Goal: Information Seeking & Learning: Learn about a topic

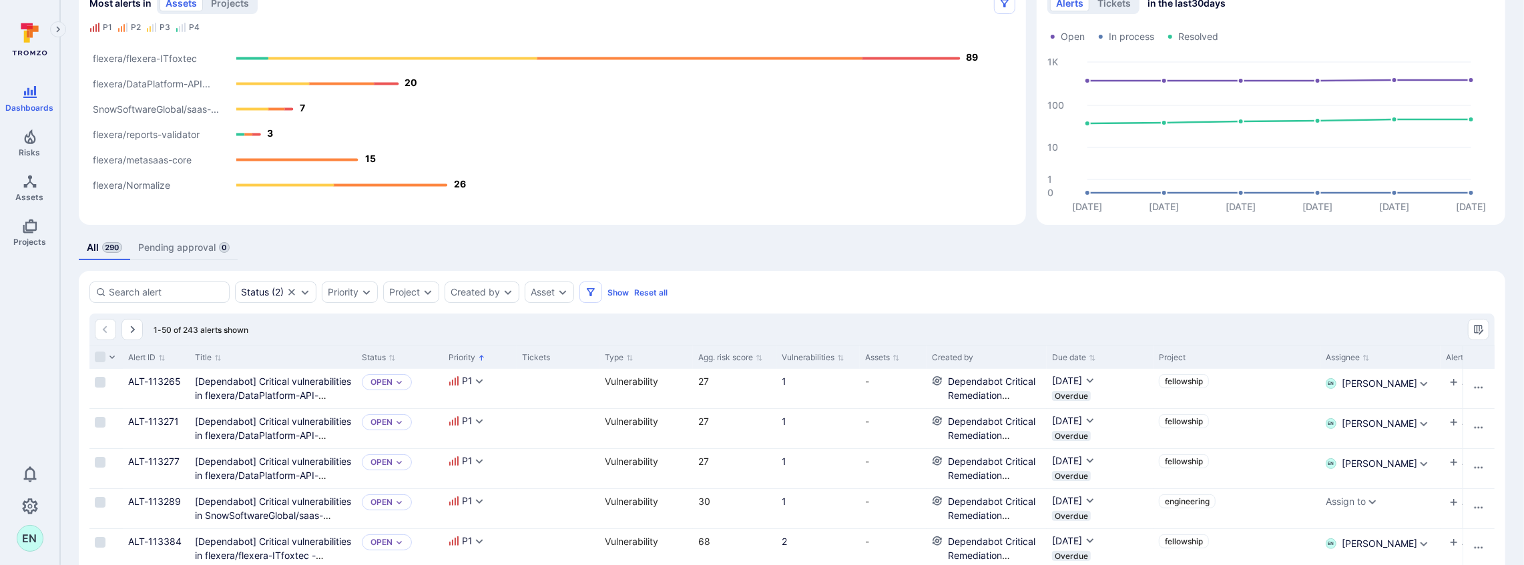
scroll to position [89, 0]
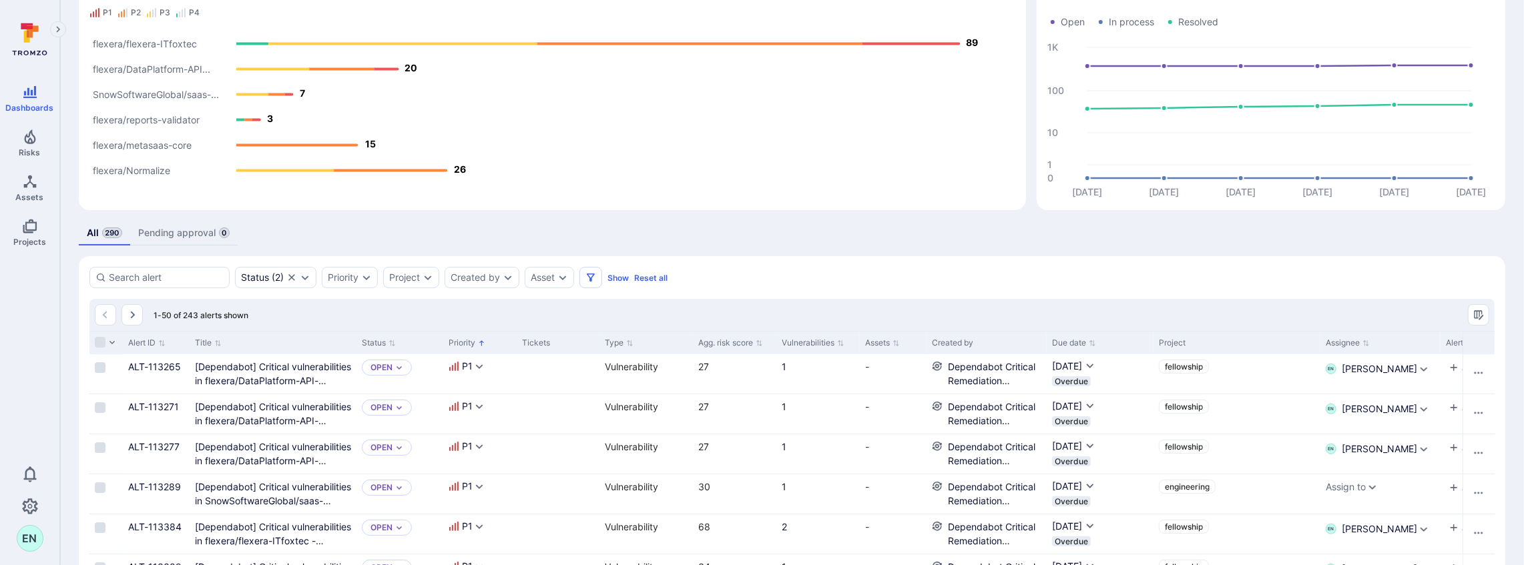
click at [156, 172] on text "flexera/Normalize" at bounding box center [131, 171] width 77 height 11
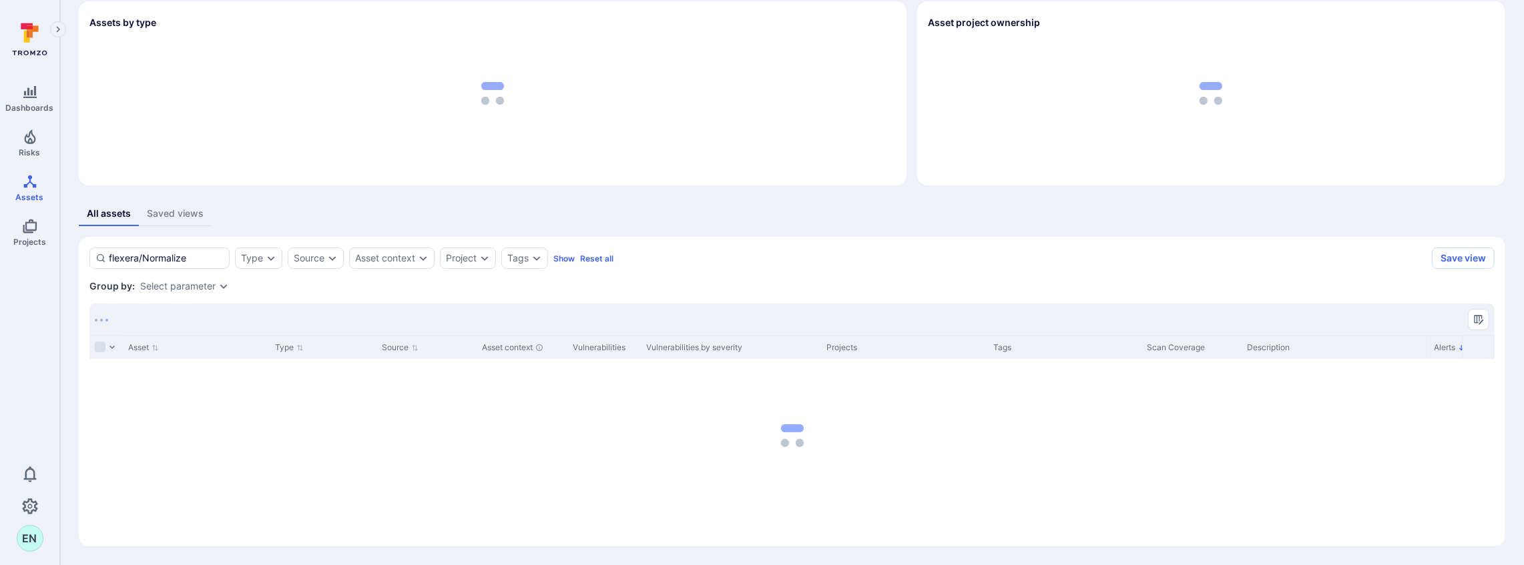
scroll to position [54, 0]
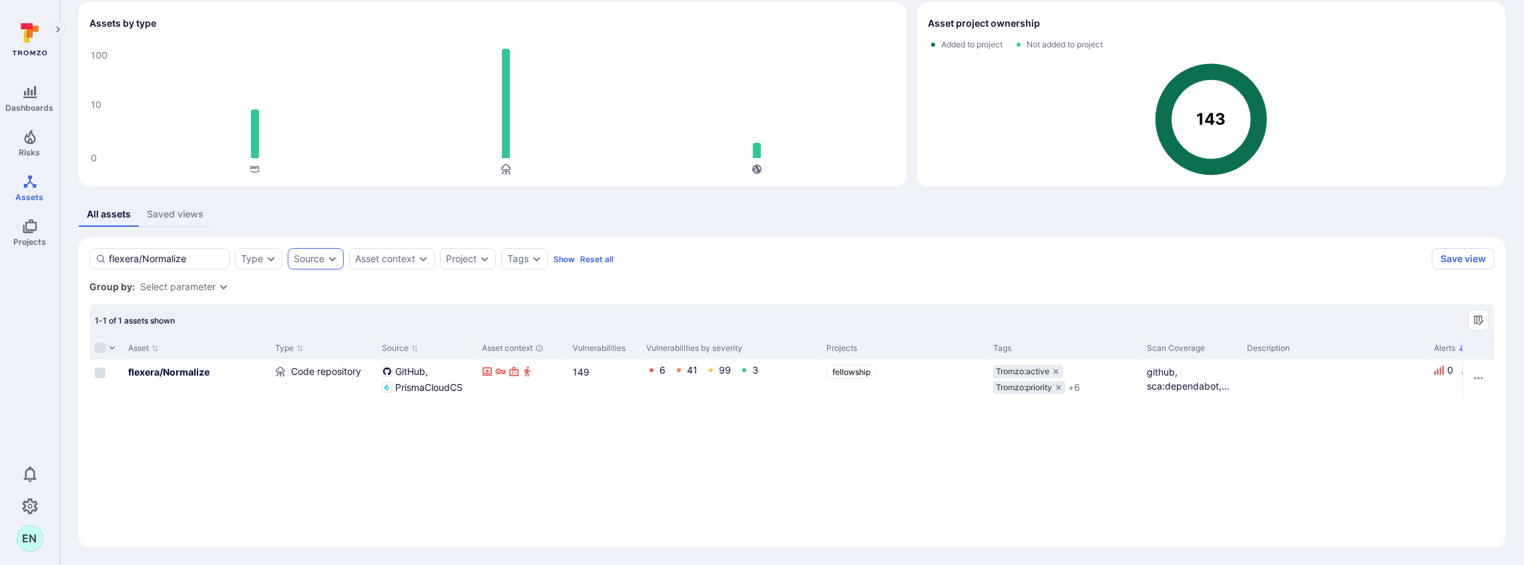
click at [327, 262] on icon "Expand dropdown" at bounding box center [332, 259] width 11 height 11
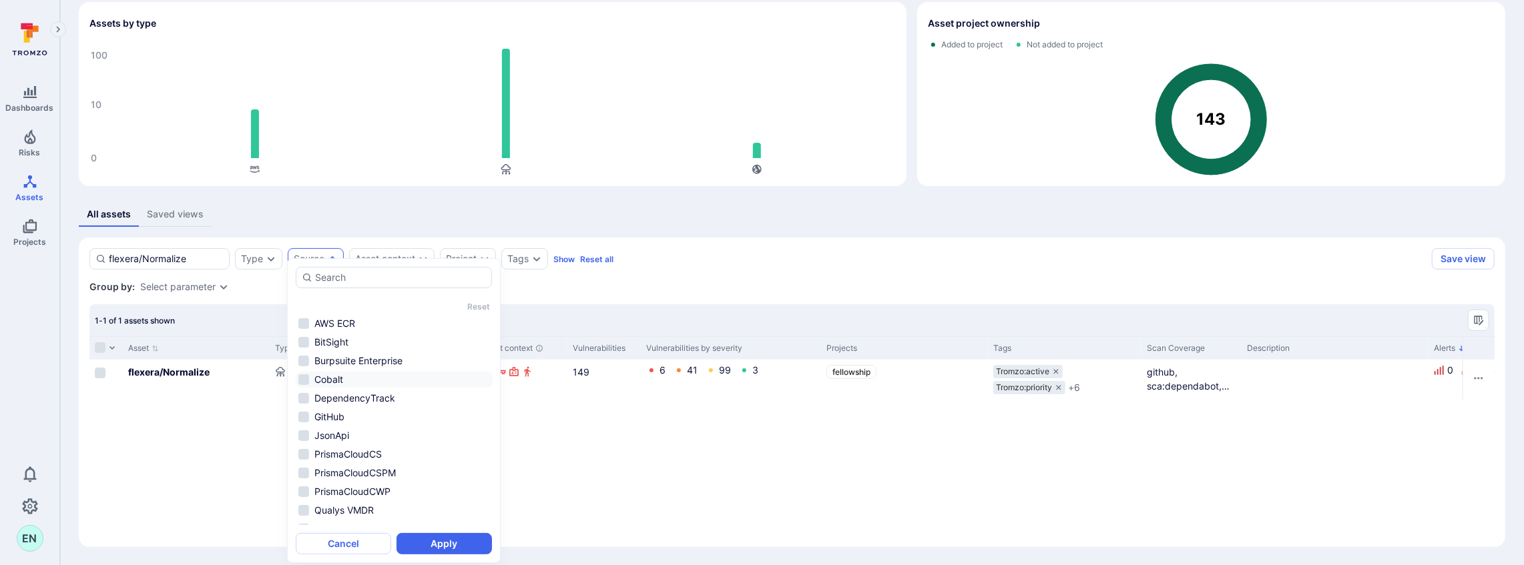
scroll to position [0, 0]
click at [251, 478] on div "Asset Type Source Asset context Vulnerabilities Vulnerabilities by severity Pro…" at bounding box center [791, 436] width 1405 height 200
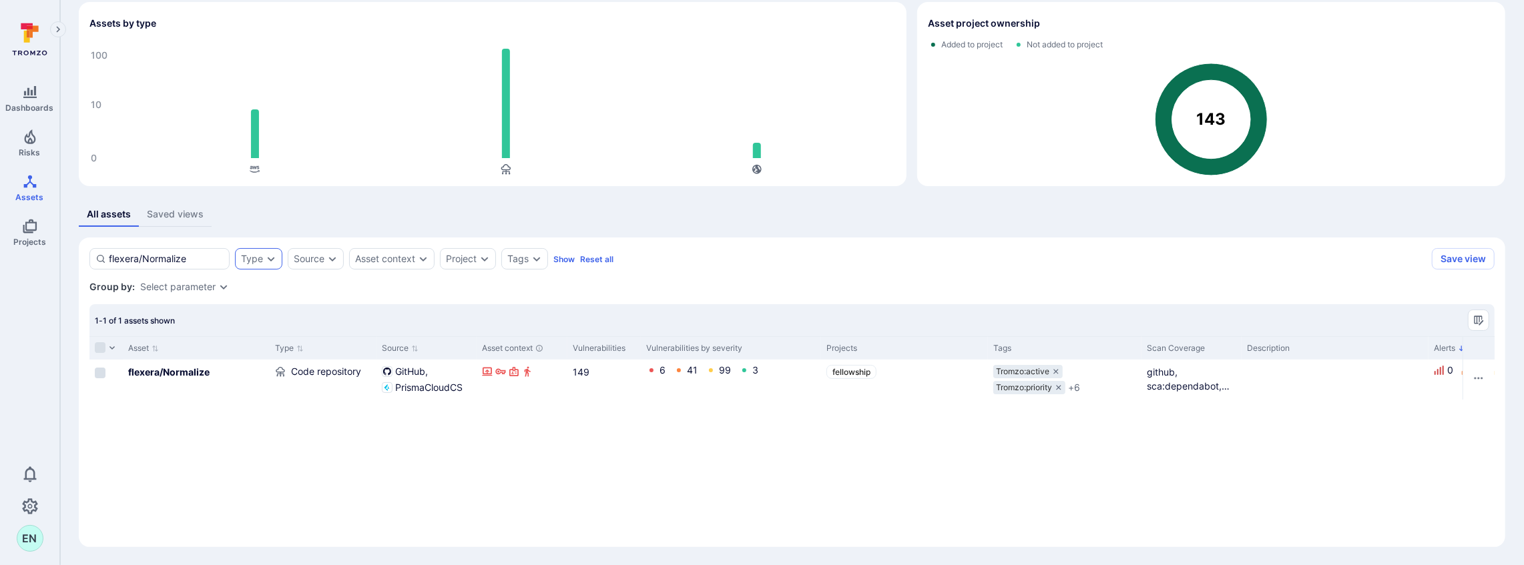
click at [274, 251] on div "Type" at bounding box center [258, 258] width 47 height 21
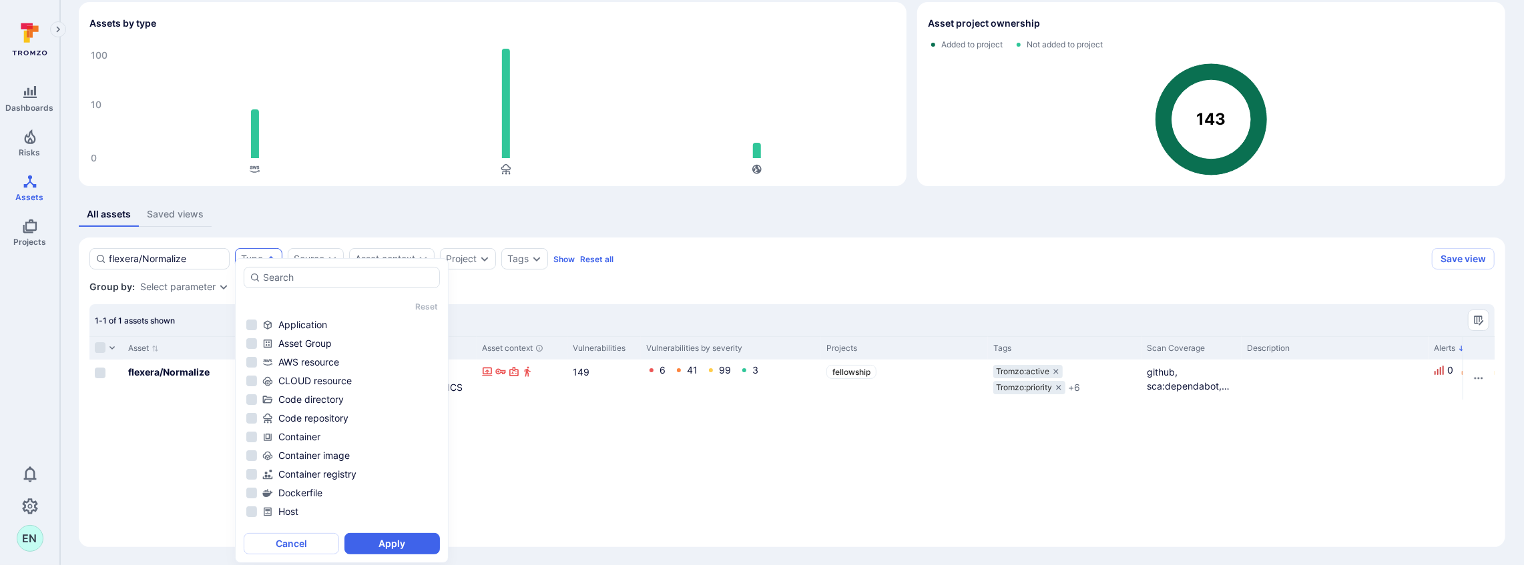
click at [829, 455] on div "Asset Type Source Asset context Vulnerabilities Vulnerabilities by severity Pro…" at bounding box center [791, 436] width 1405 height 200
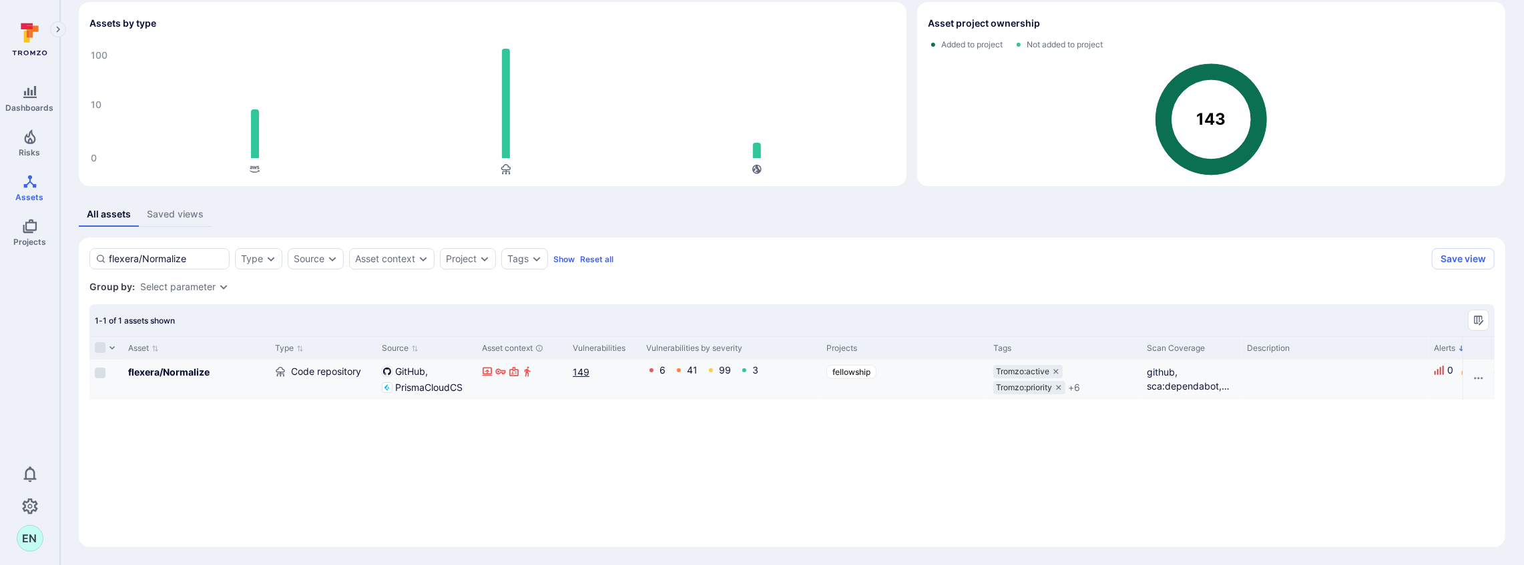
click at [582, 373] on link "149" at bounding box center [581, 372] width 17 height 11
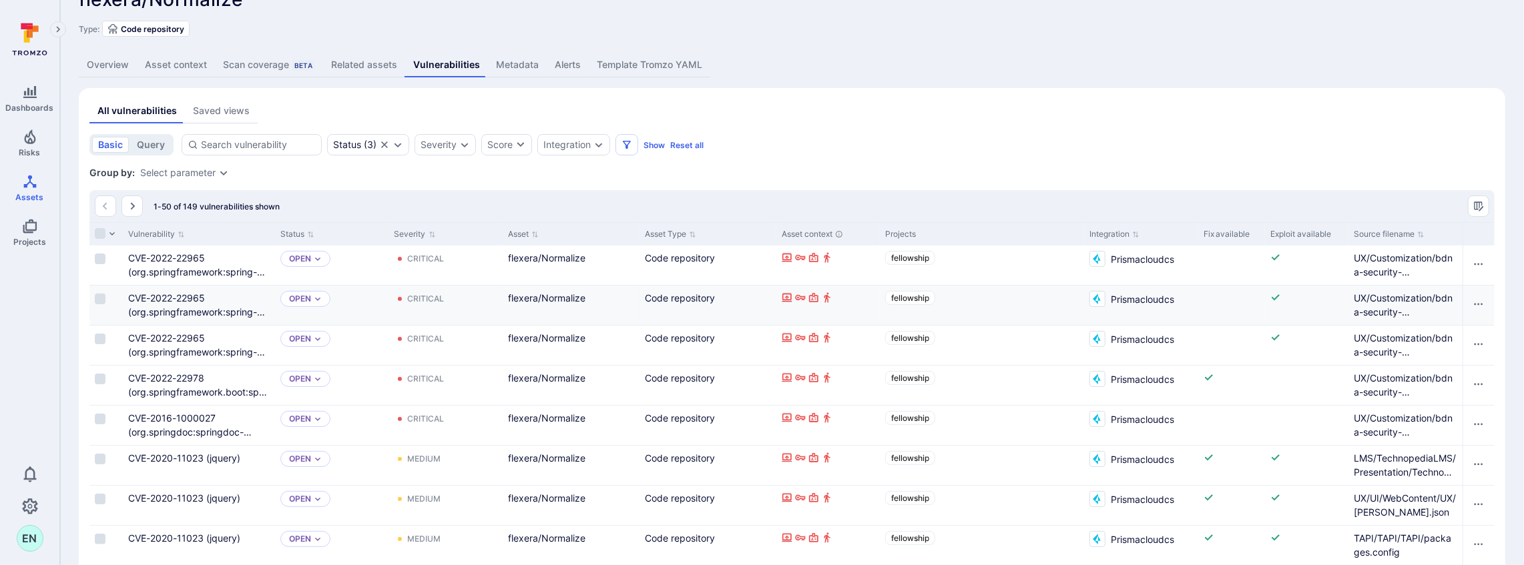
scroll to position [44, 0]
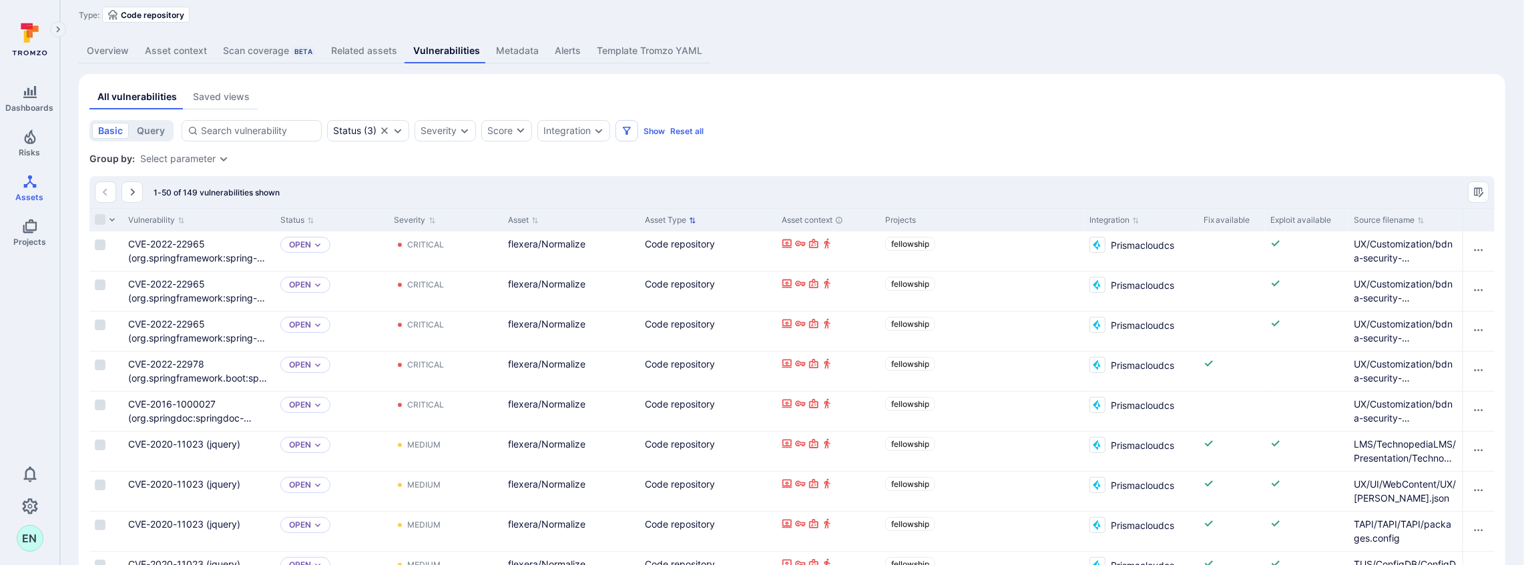
click at [696, 218] on icon "Sort by Asset Type" at bounding box center [692, 220] width 7 height 7
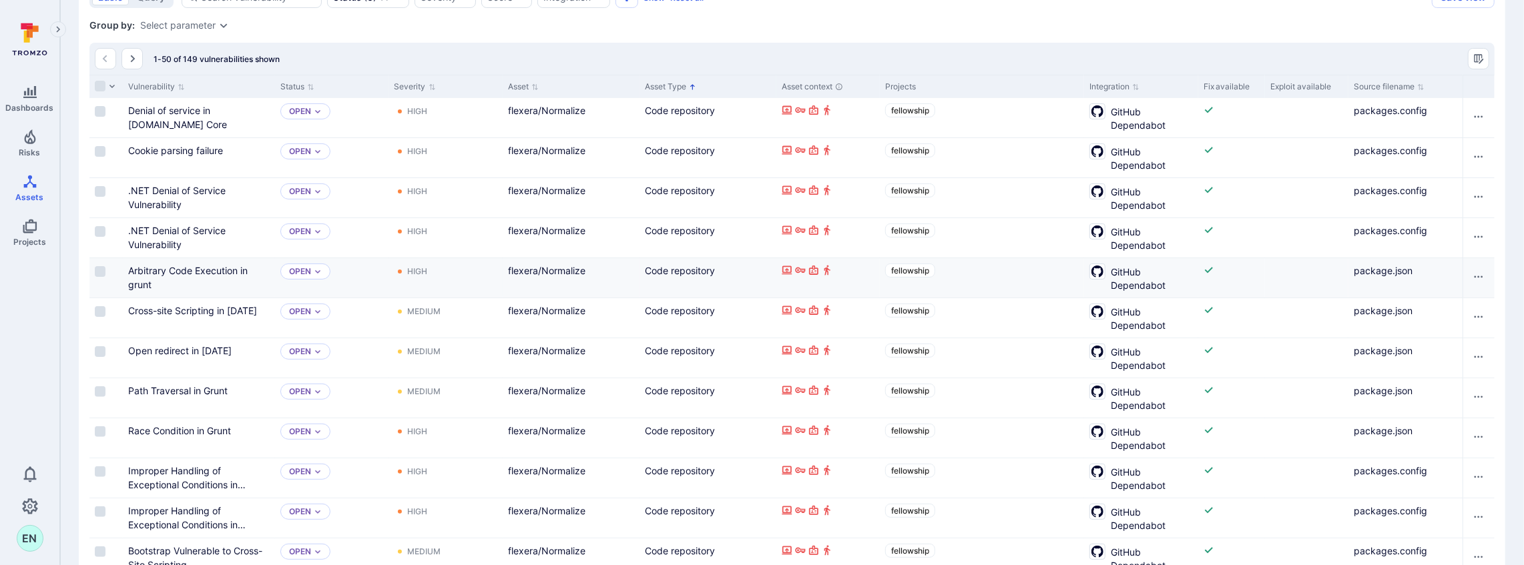
scroll to position [77, 0]
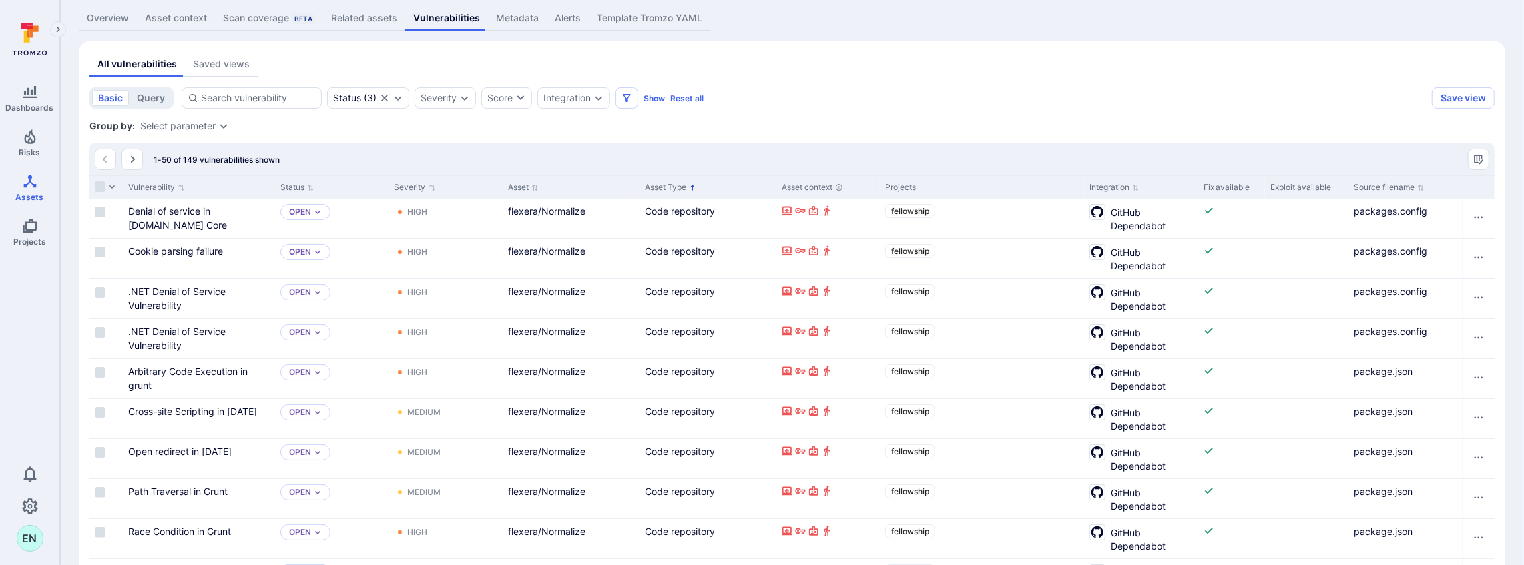
click at [225, 124] on icon "Expand dropdown" at bounding box center [223, 126] width 7 height 5
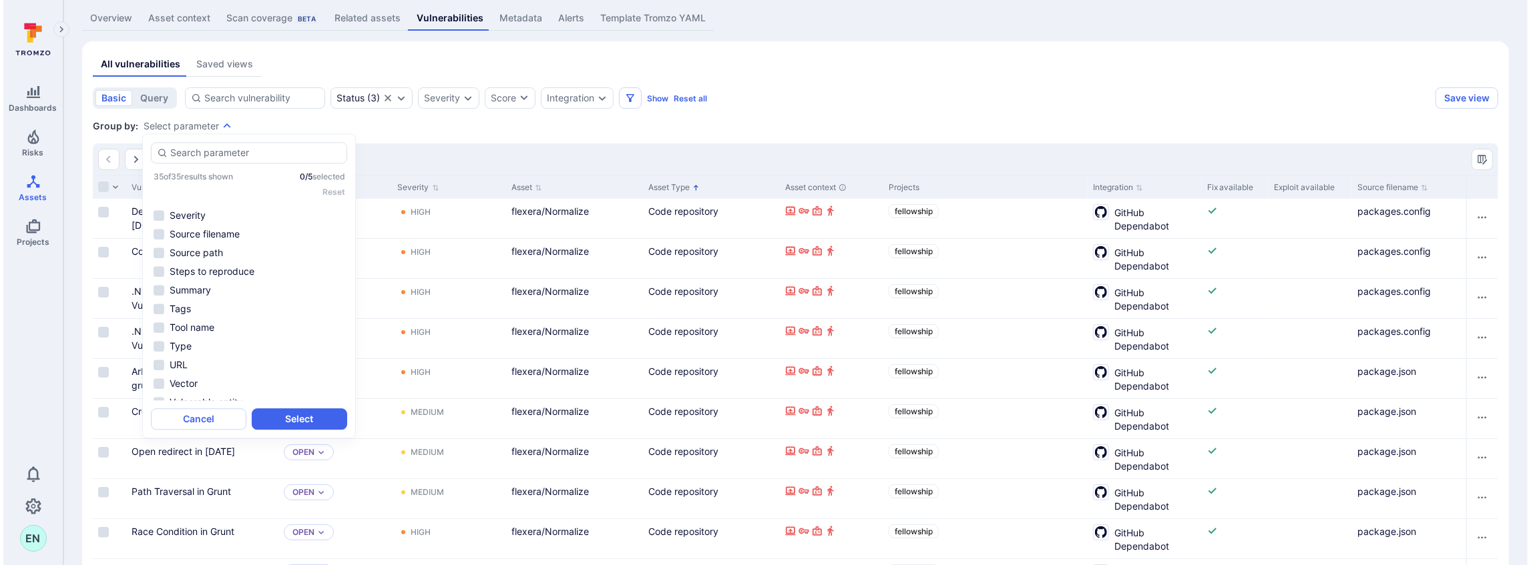
scroll to position [453, 0]
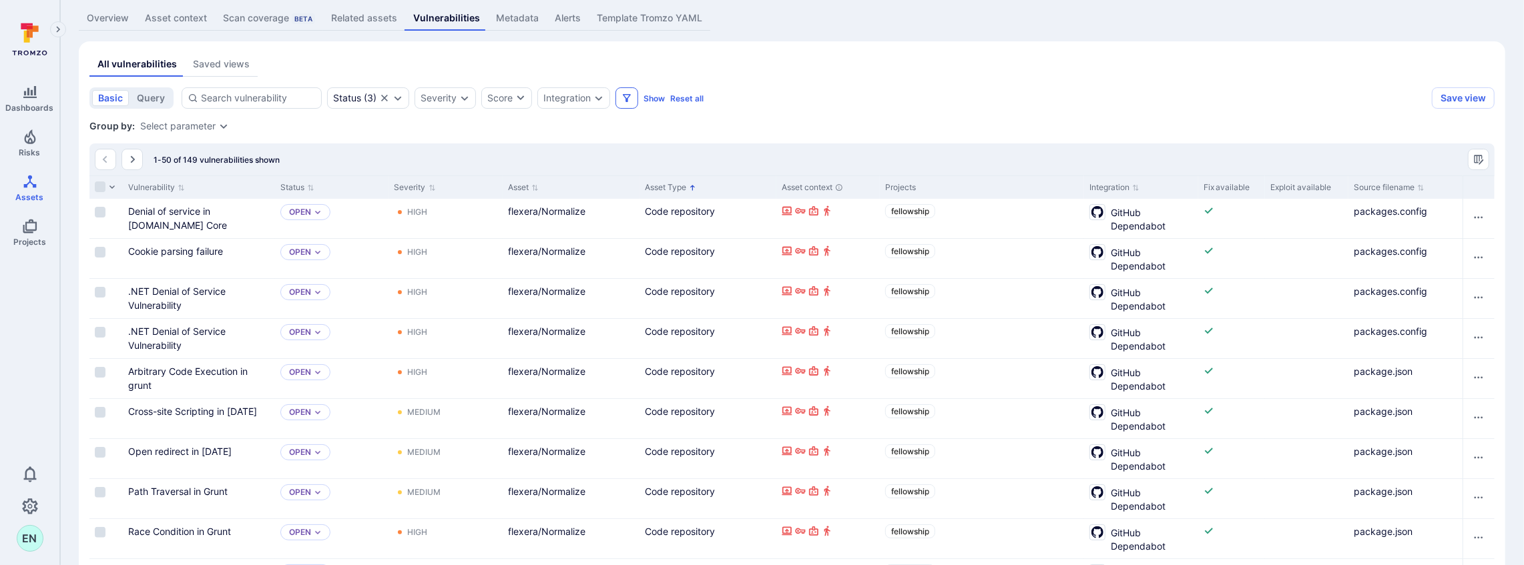
click at [630, 97] on button "Filters" at bounding box center [627, 97] width 23 height 21
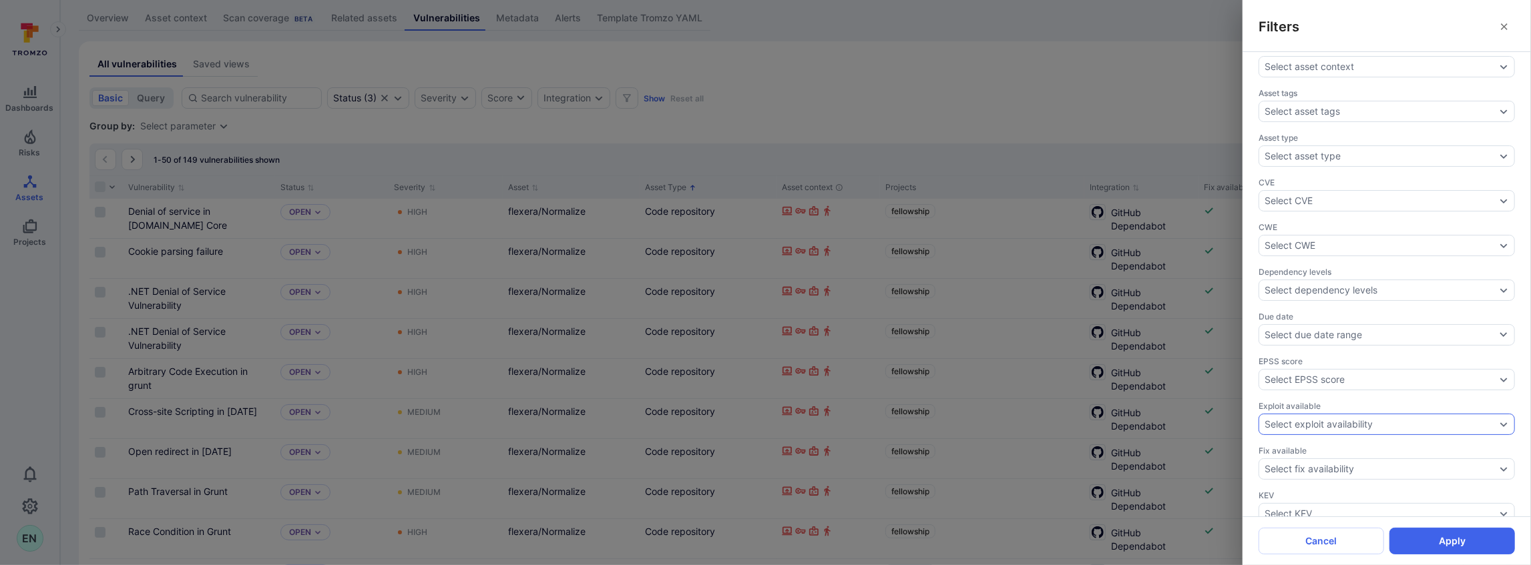
scroll to position [19, 0]
click at [1424, 200] on div "Select asset type" at bounding box center [1379, 201] width 231 height 11
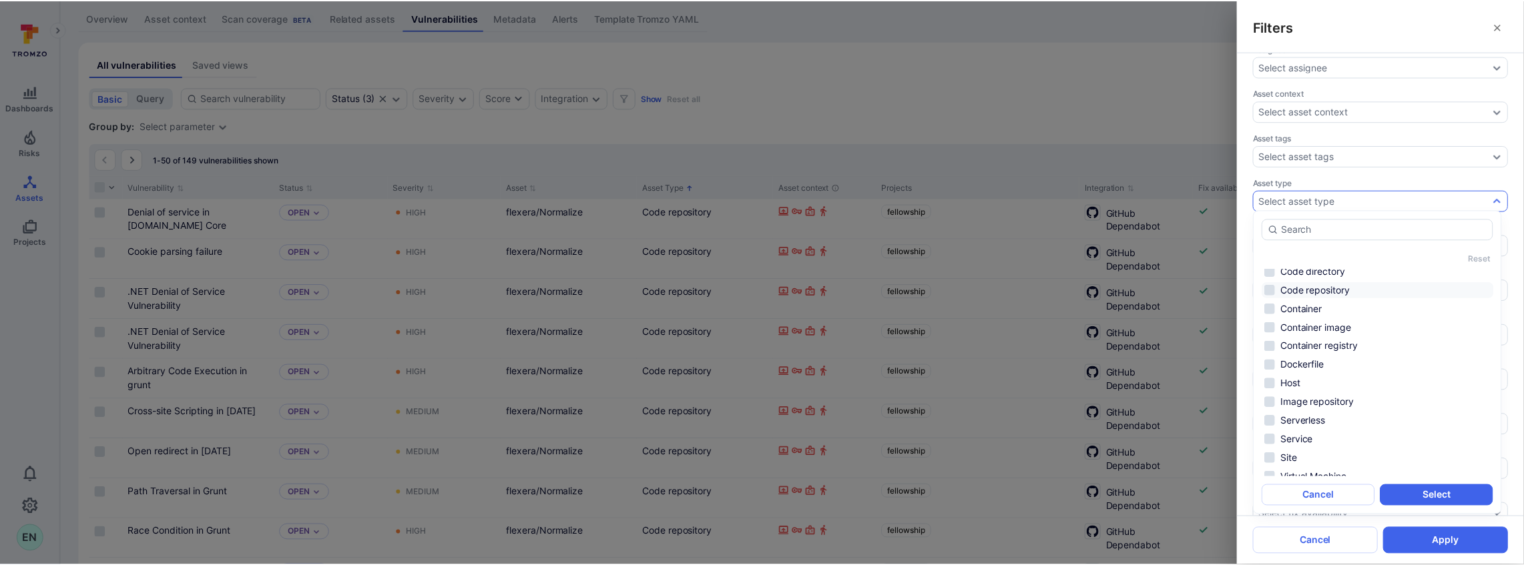
scroll to position [88, 0]
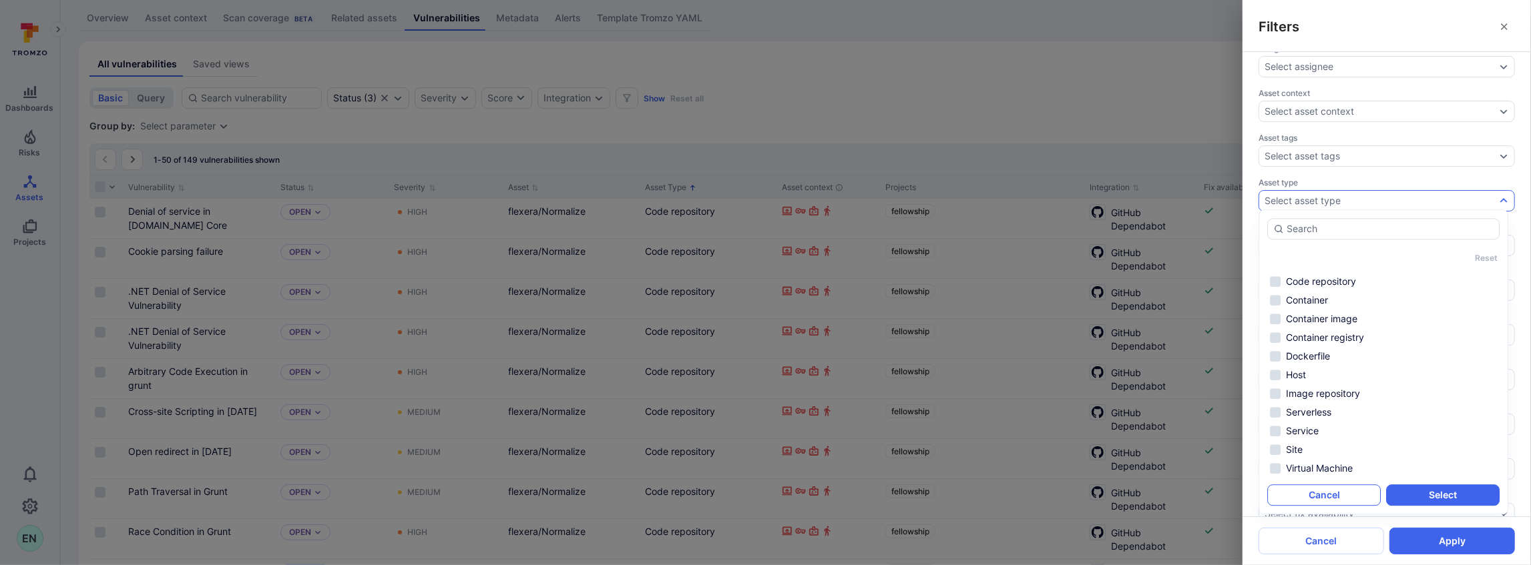
click at [1308, 497] on button "Cancel" at bounding box center [1323, 495] width 113 height 21
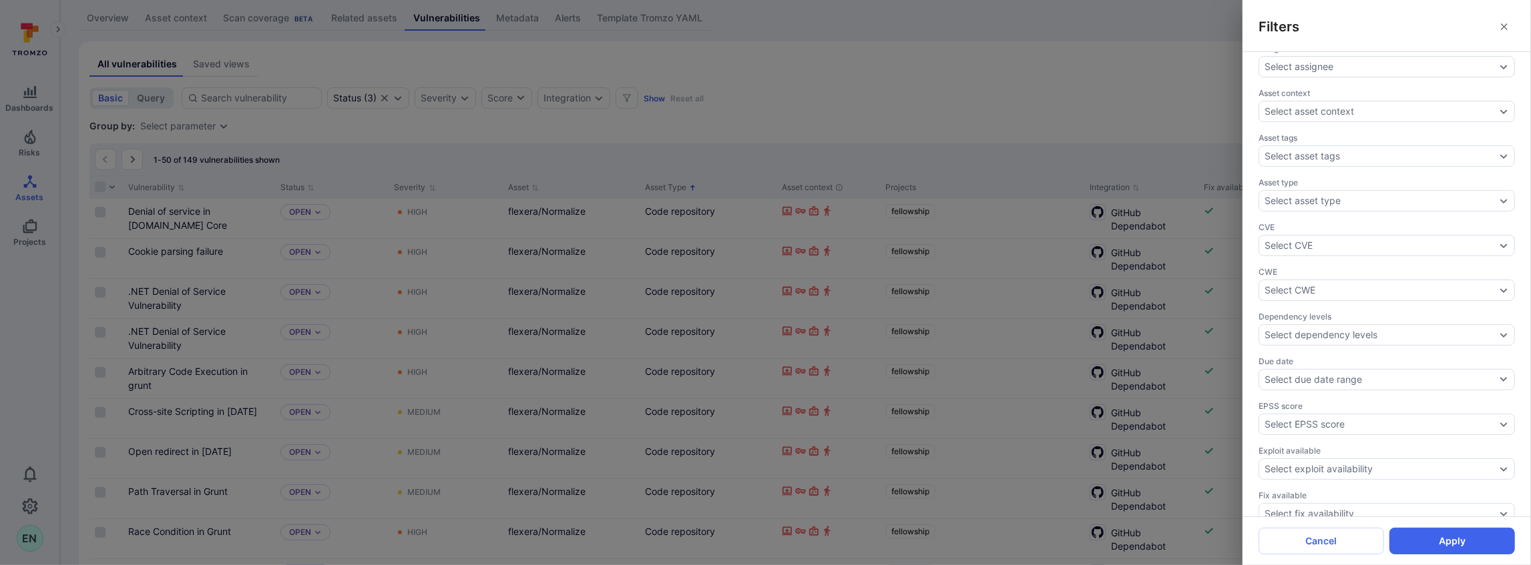
click at [702, 50] on div "Filters Assignee Select assignee Asset context Select asset context Asset tags …" at bounding box center [765, 282] width 1531 height 565
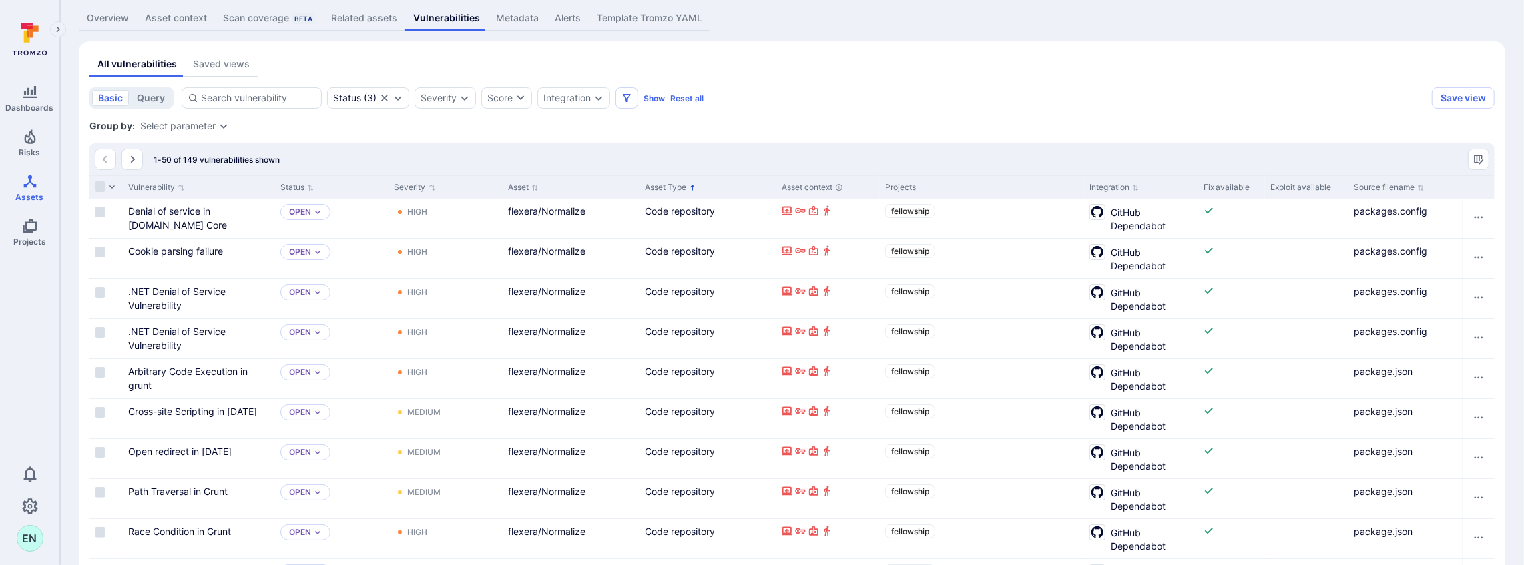
click at [31, 35] on icon at bounding box center [33, 32] width 12 height 12
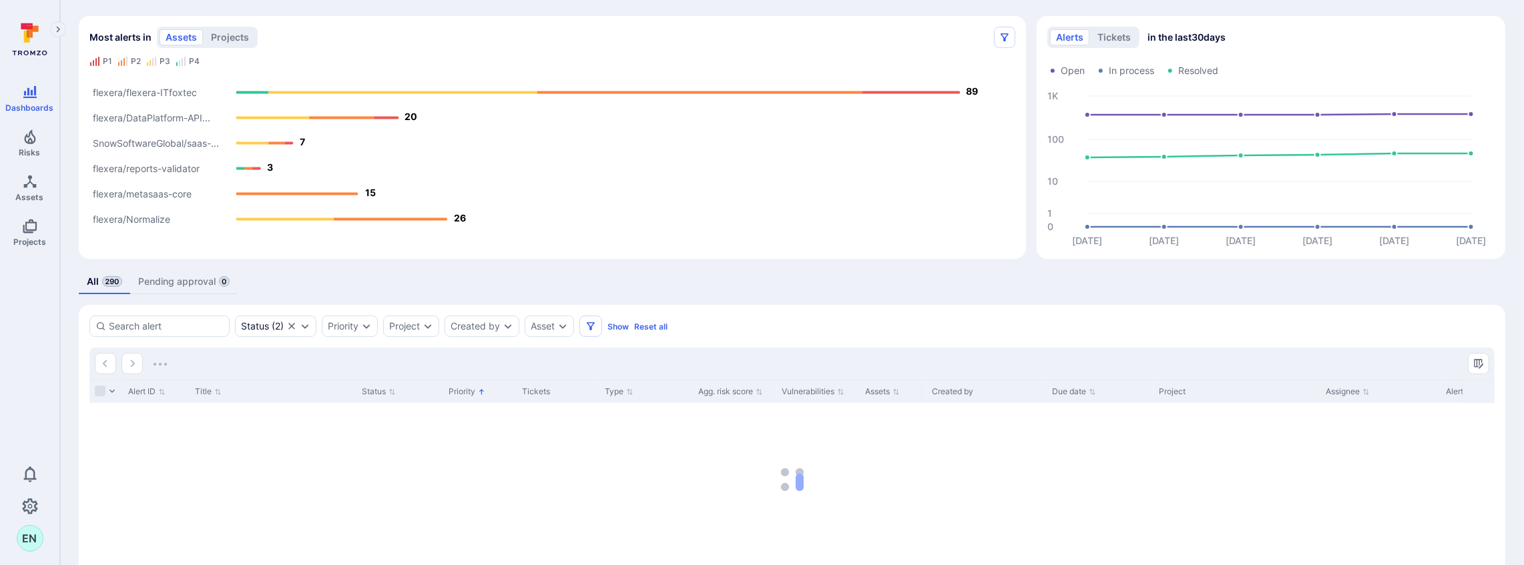
scroll to position [32, 0]
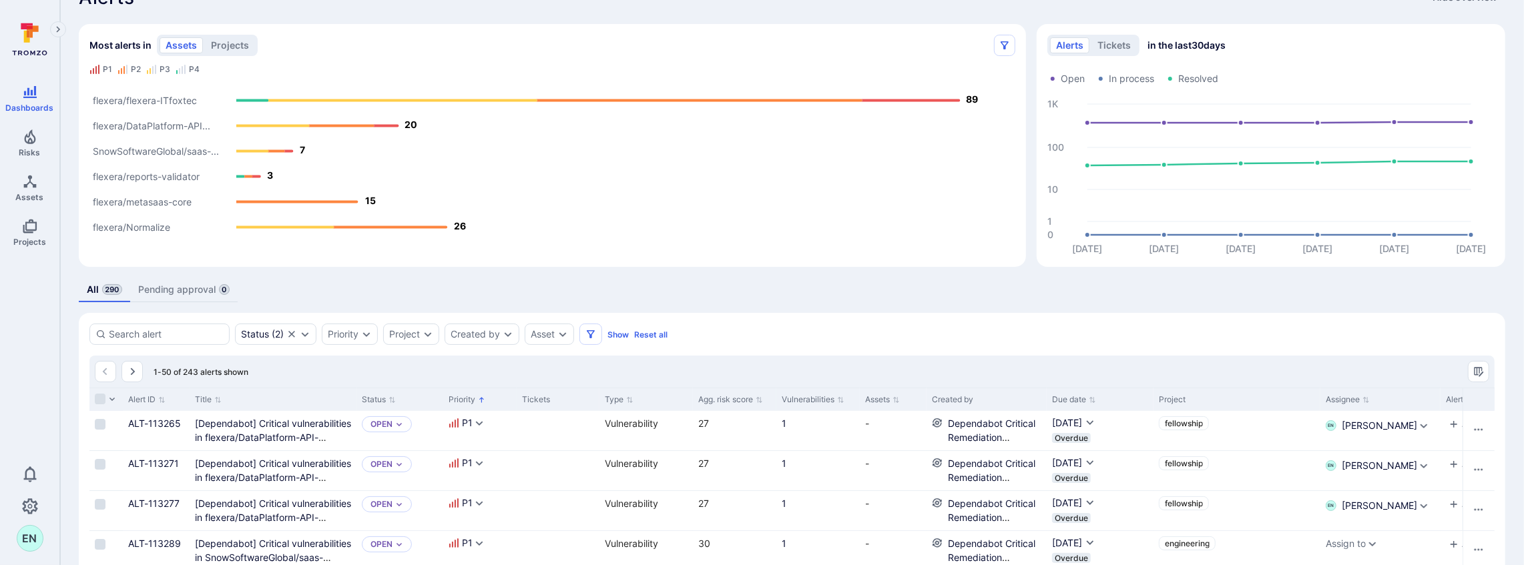
click at [179, 123] on text "flexera/DataPlatform-API..." at bounding box center [151, 126] width 117 height 11
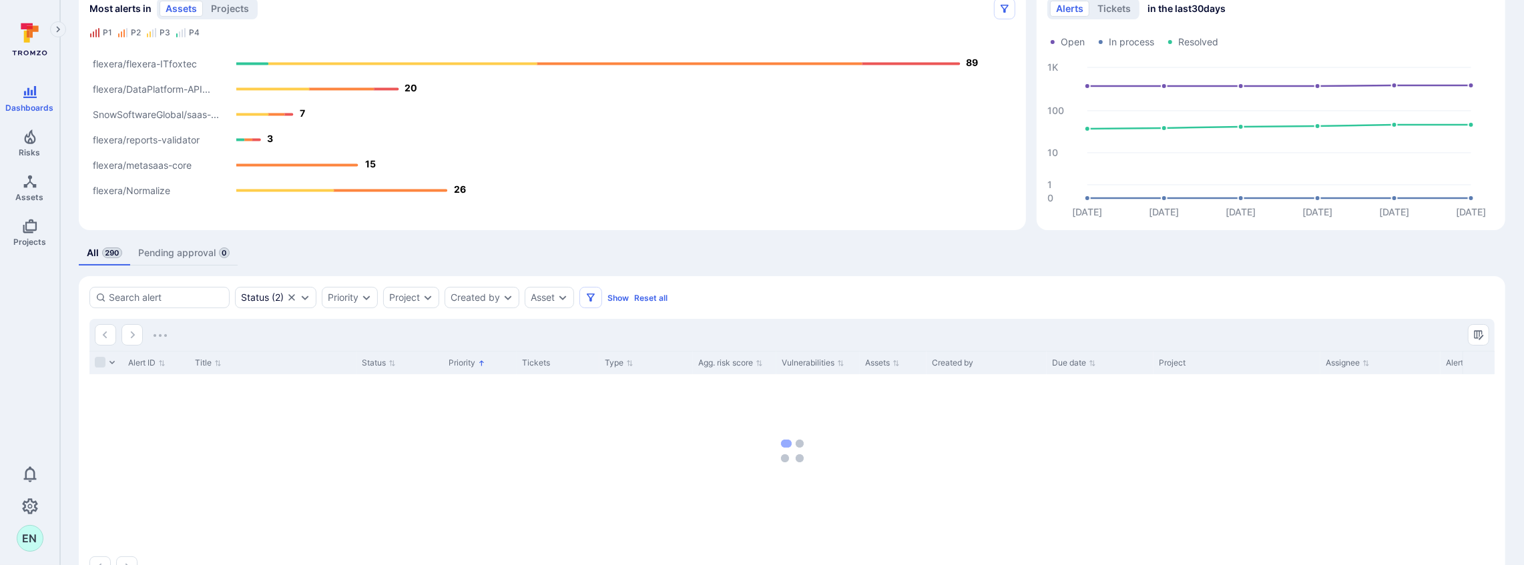
scroll to position [77, 0]
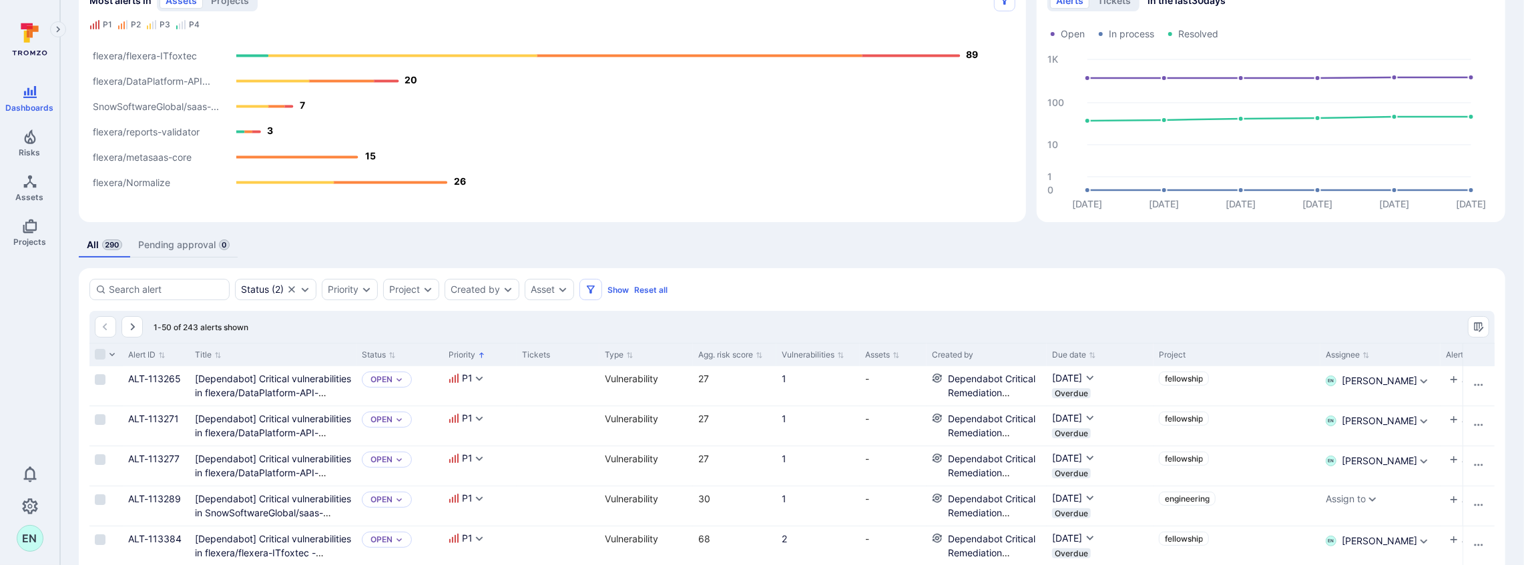
click at [144, 184] on text "flexera/Normalize" at bounding box center [131, 183] width 77 height 11
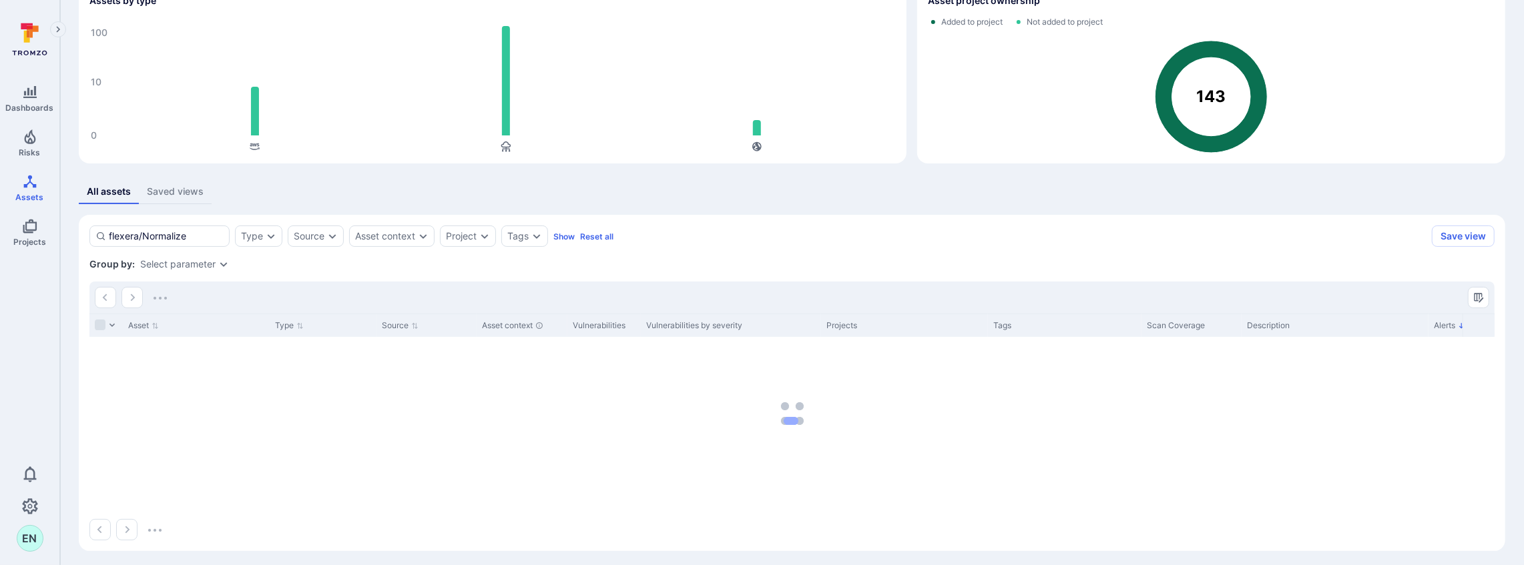
scroll to position [54, 0]
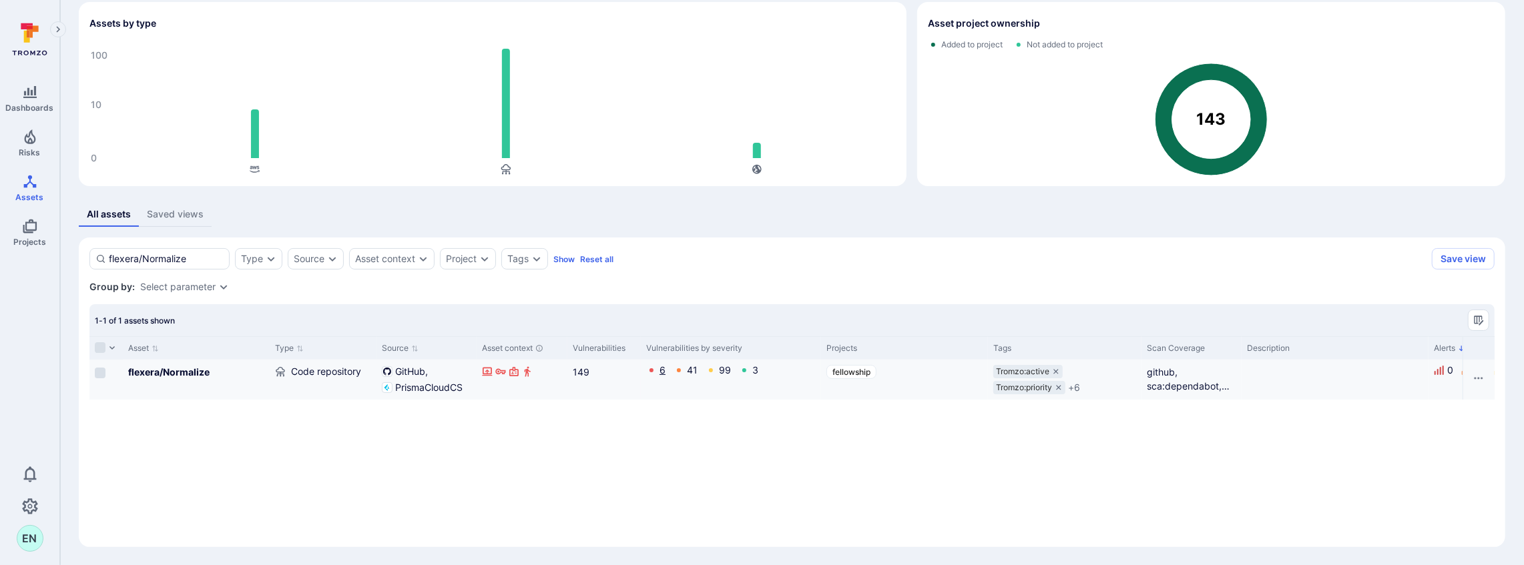
click at [662, 369] on link "6" at bounding box center [663, 370] width 6 height 11
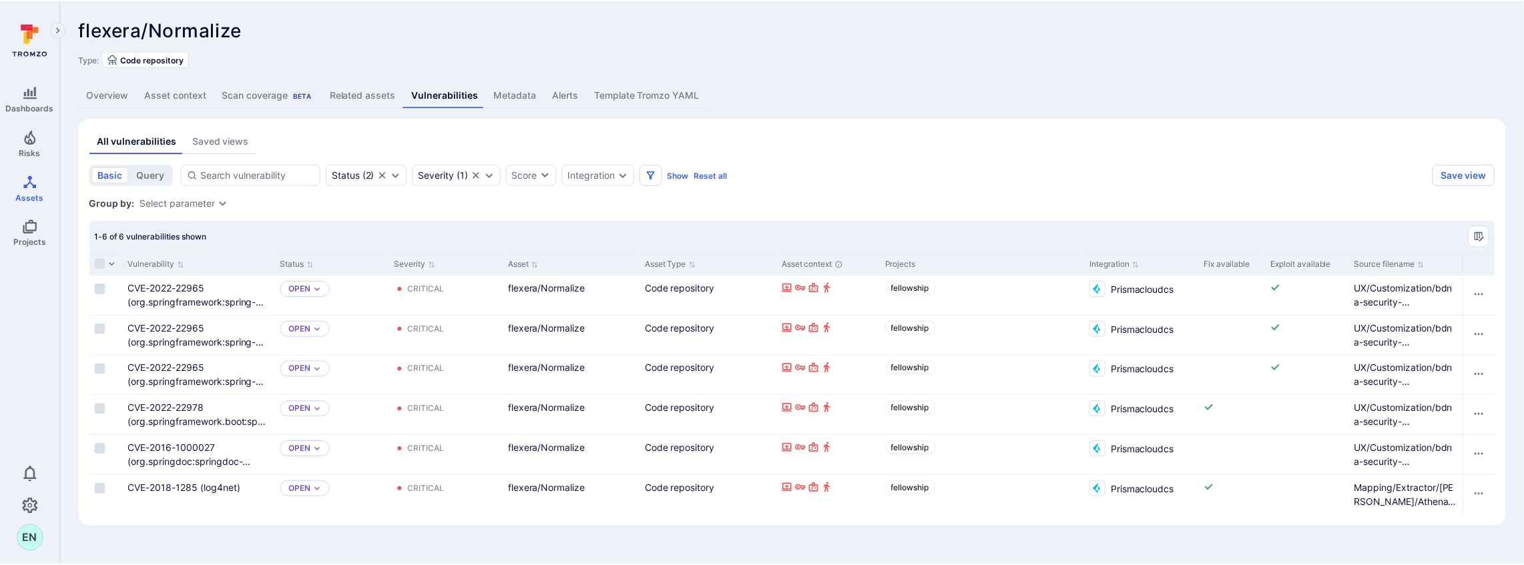
scroll to position [54, 0]
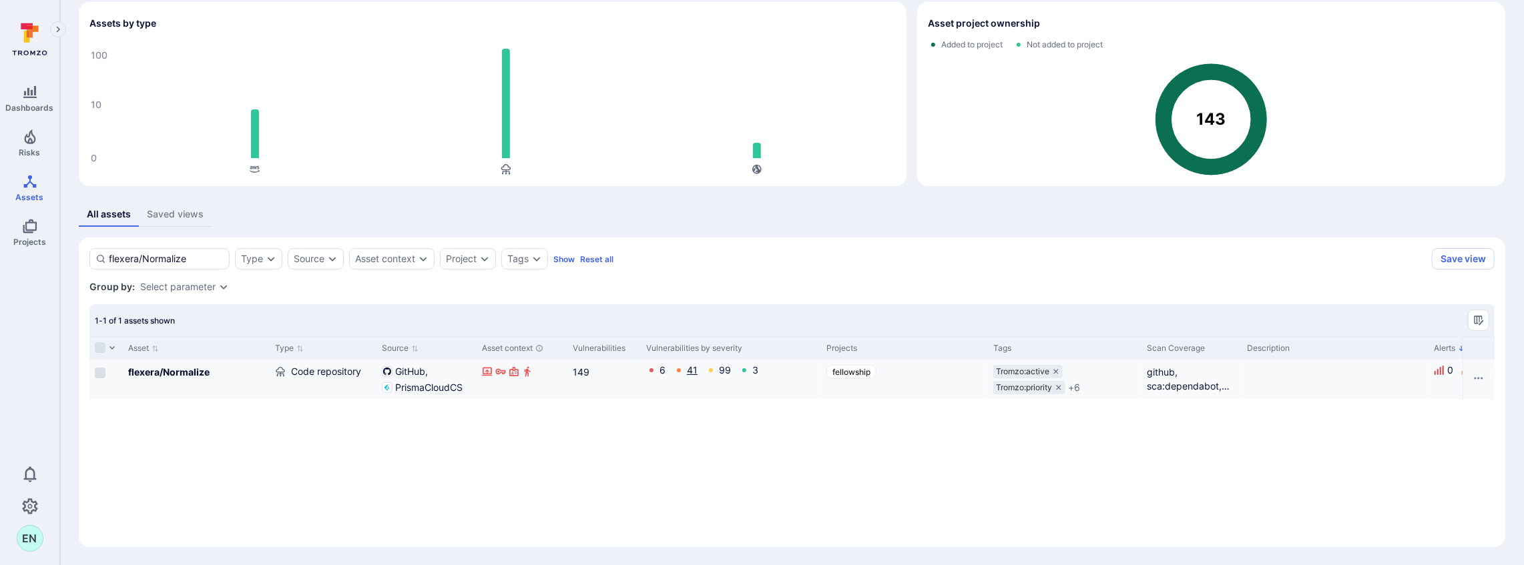
click at [692, 371] on link "41" at bounding box center [692, 370] width 11 height 11
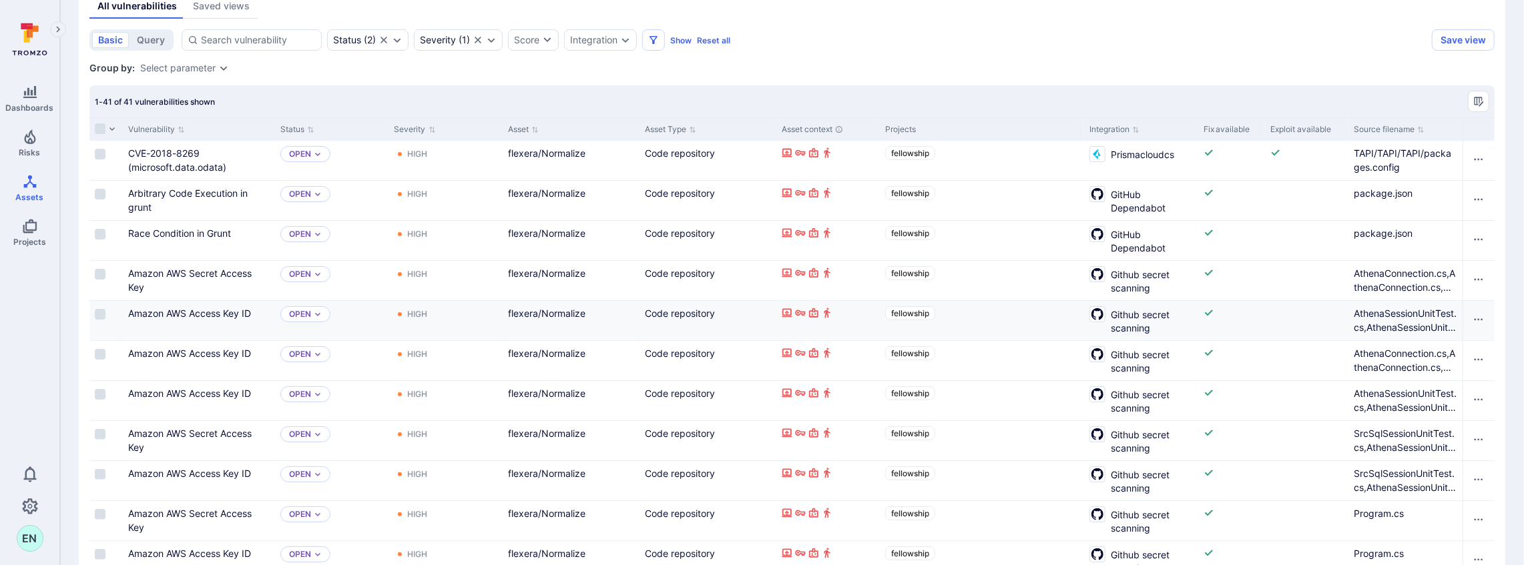
scroll to position [1, 0]
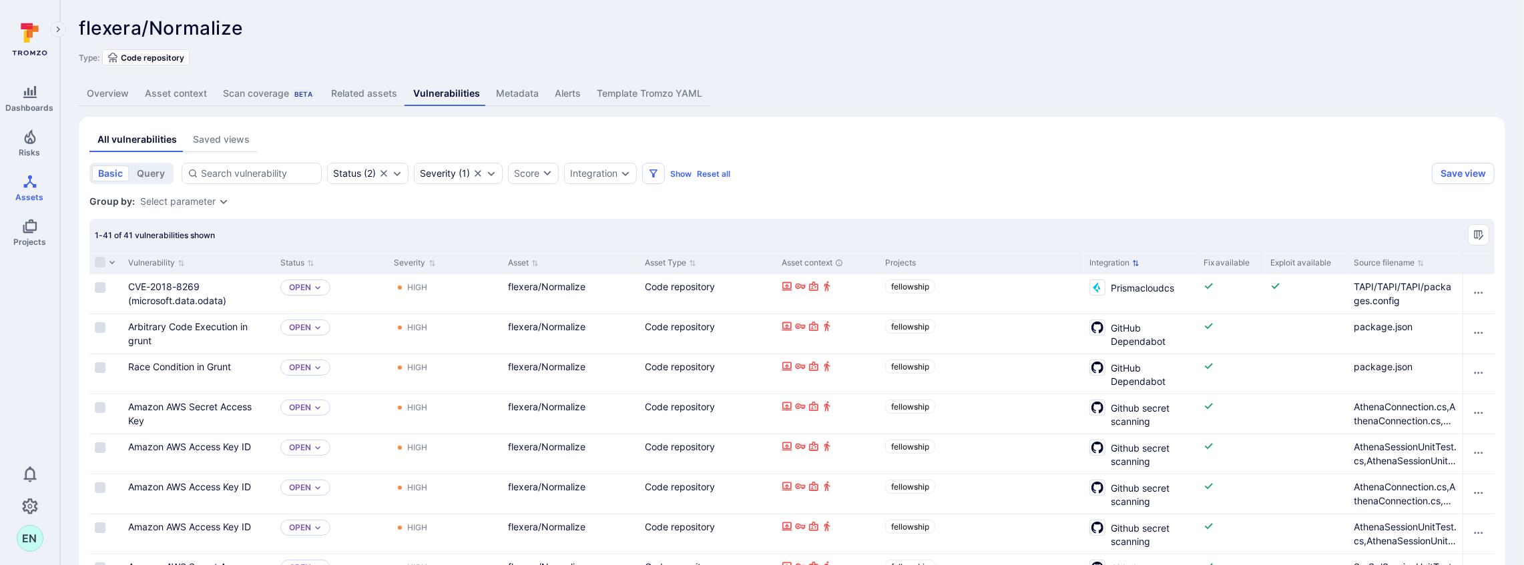
click at [1138, 263] on icon "Sort by Integration" at bounding box center [1135, 263] width 7 height 7
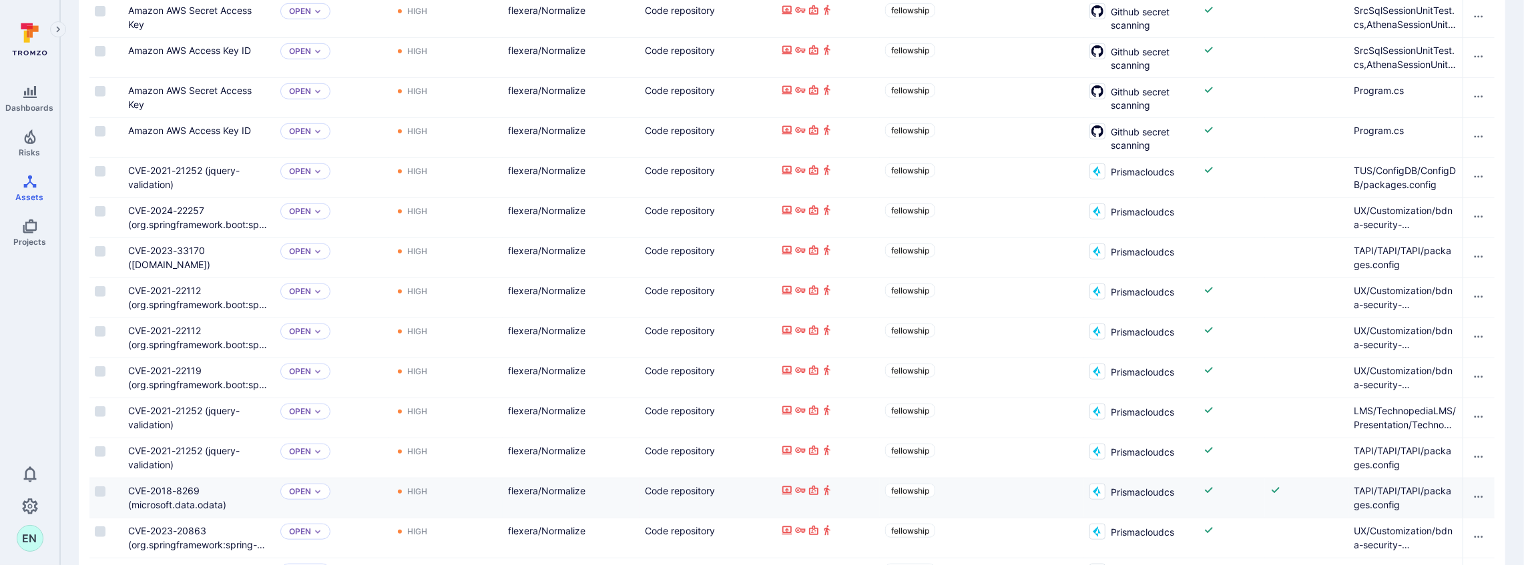
scroll to position [847, 0]
